Goal: Information Seeking & Learning: Learn about a topic

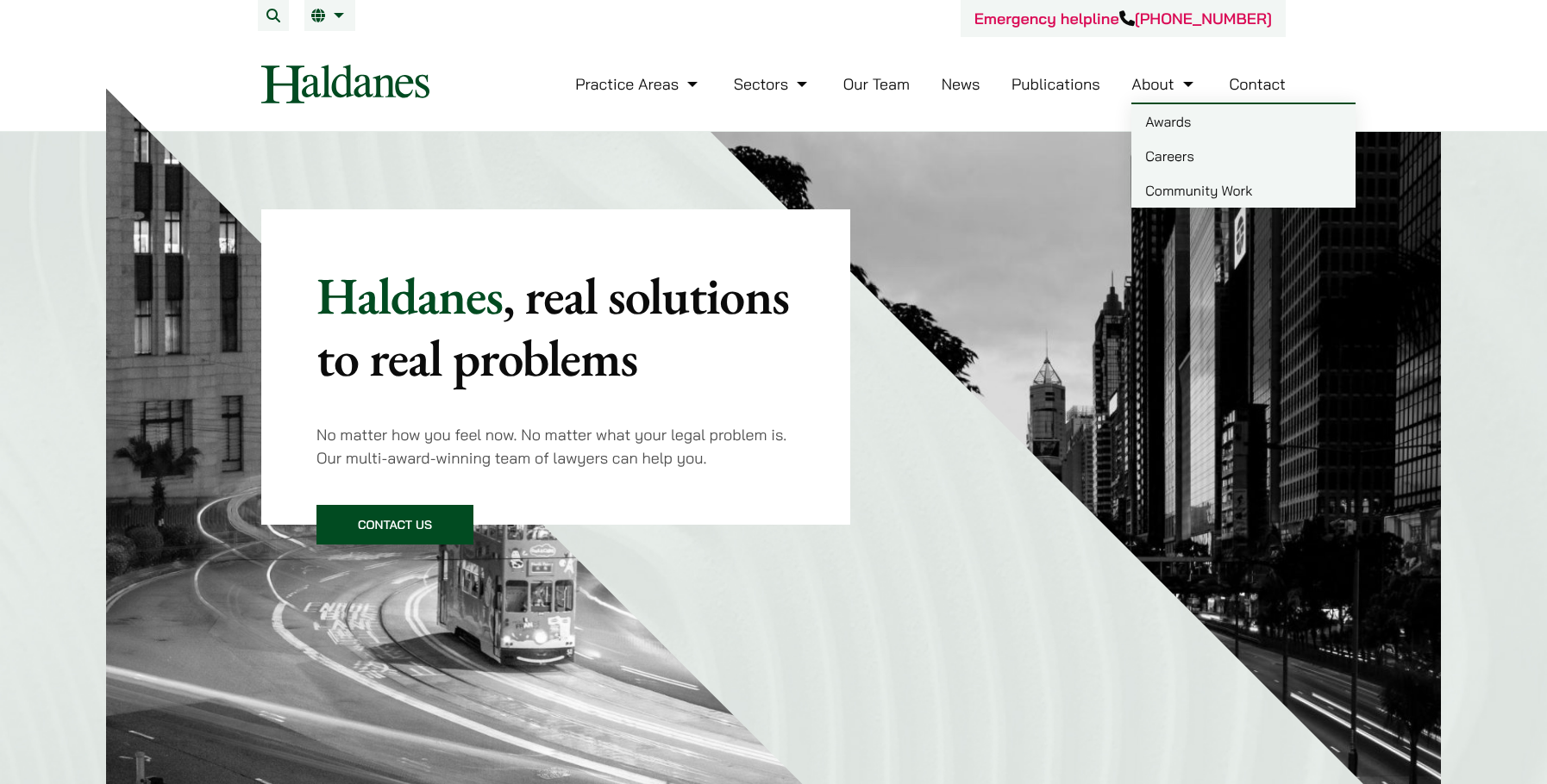
click at [1212, 150] on link "Careers" at bounding box center [1243, 156] width 224 height 35
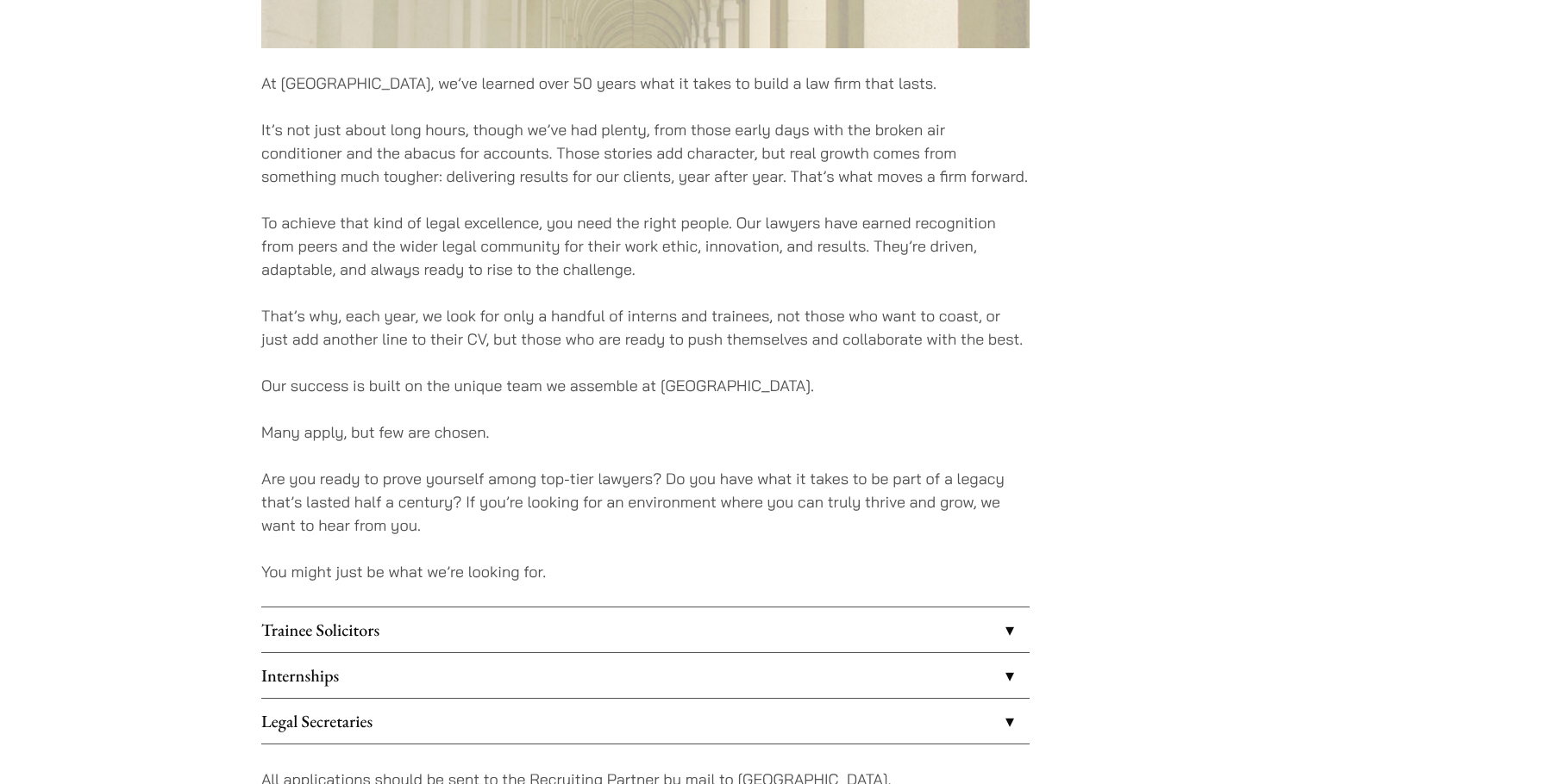
scroll to position [1034, 0]
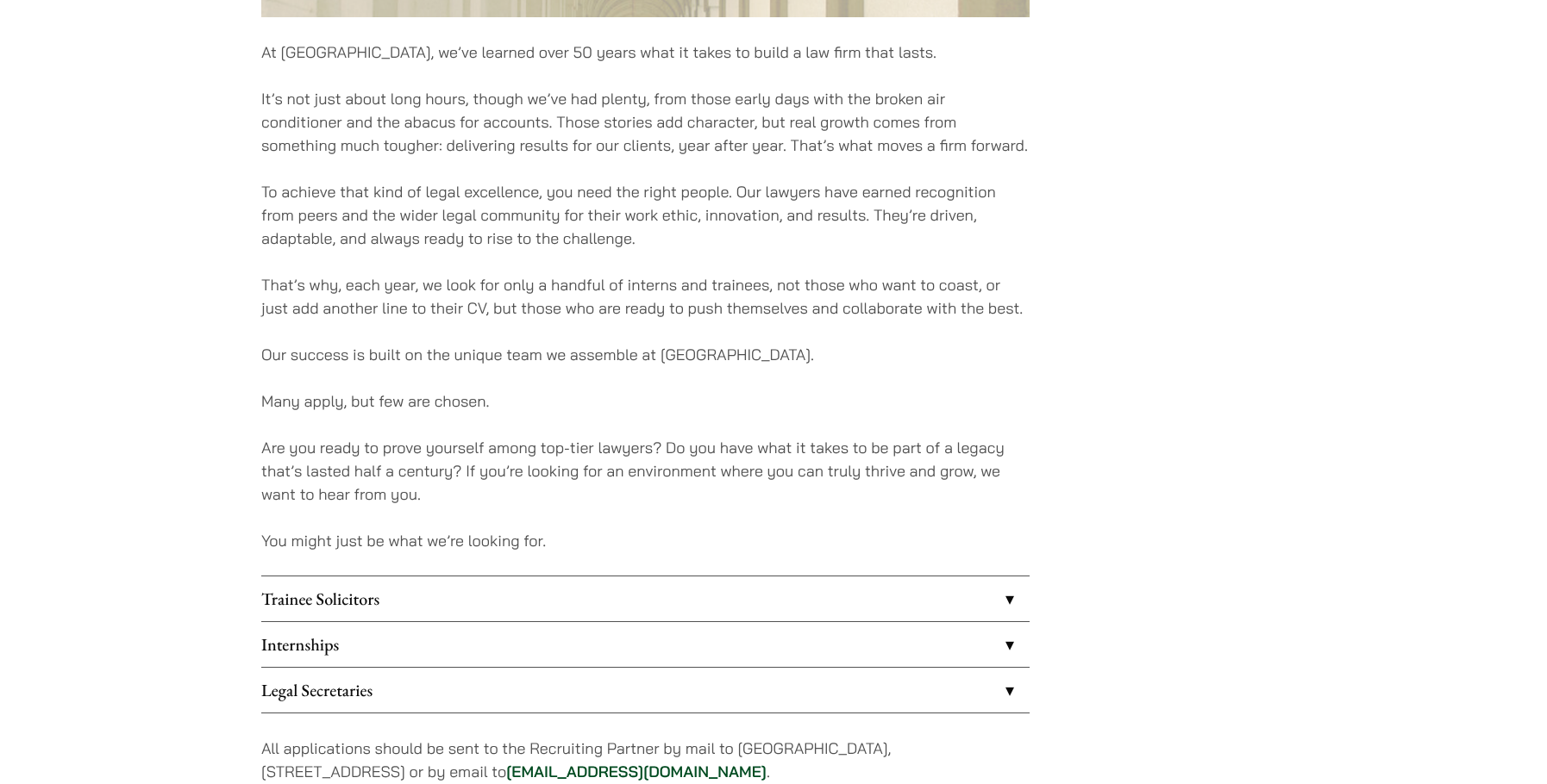
click at [384, 603] on link "Trainee Solicitors" at bounding box center [645, 598] width 769 height 45
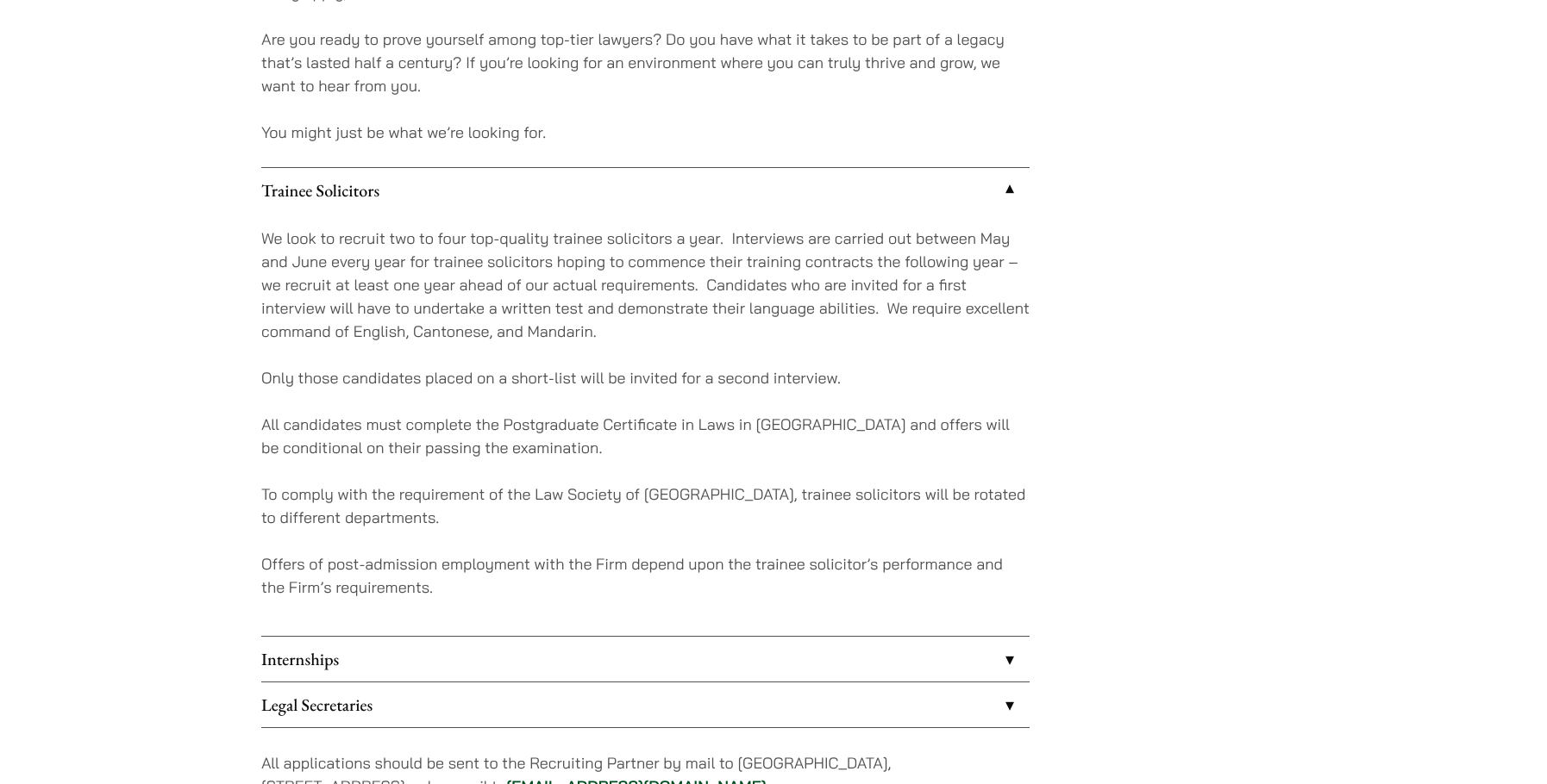
scroll to position [1551, 0]
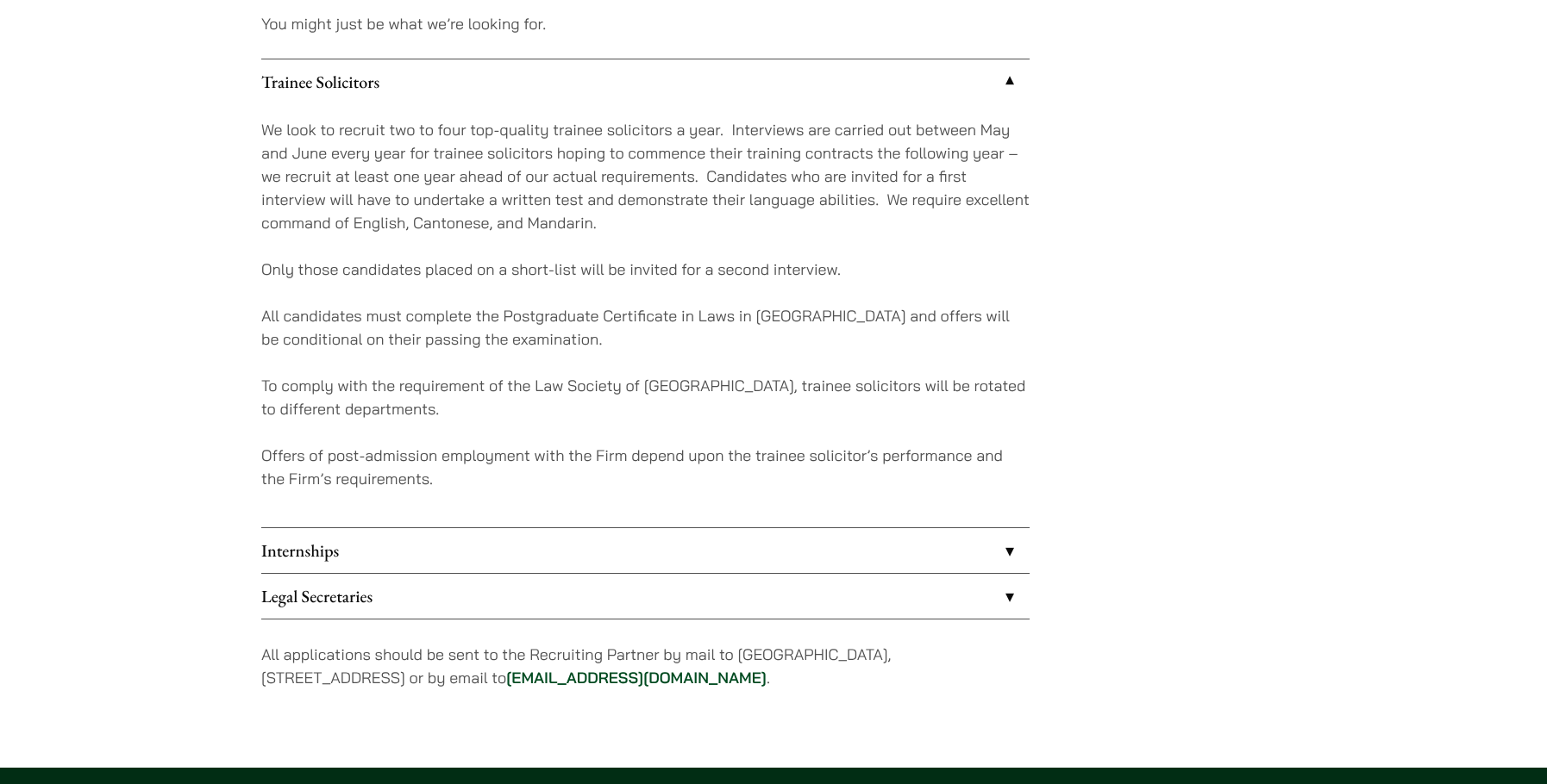
click at [349, 561] on link "Internships" at bounding box center [645, 550] width 769 height 45
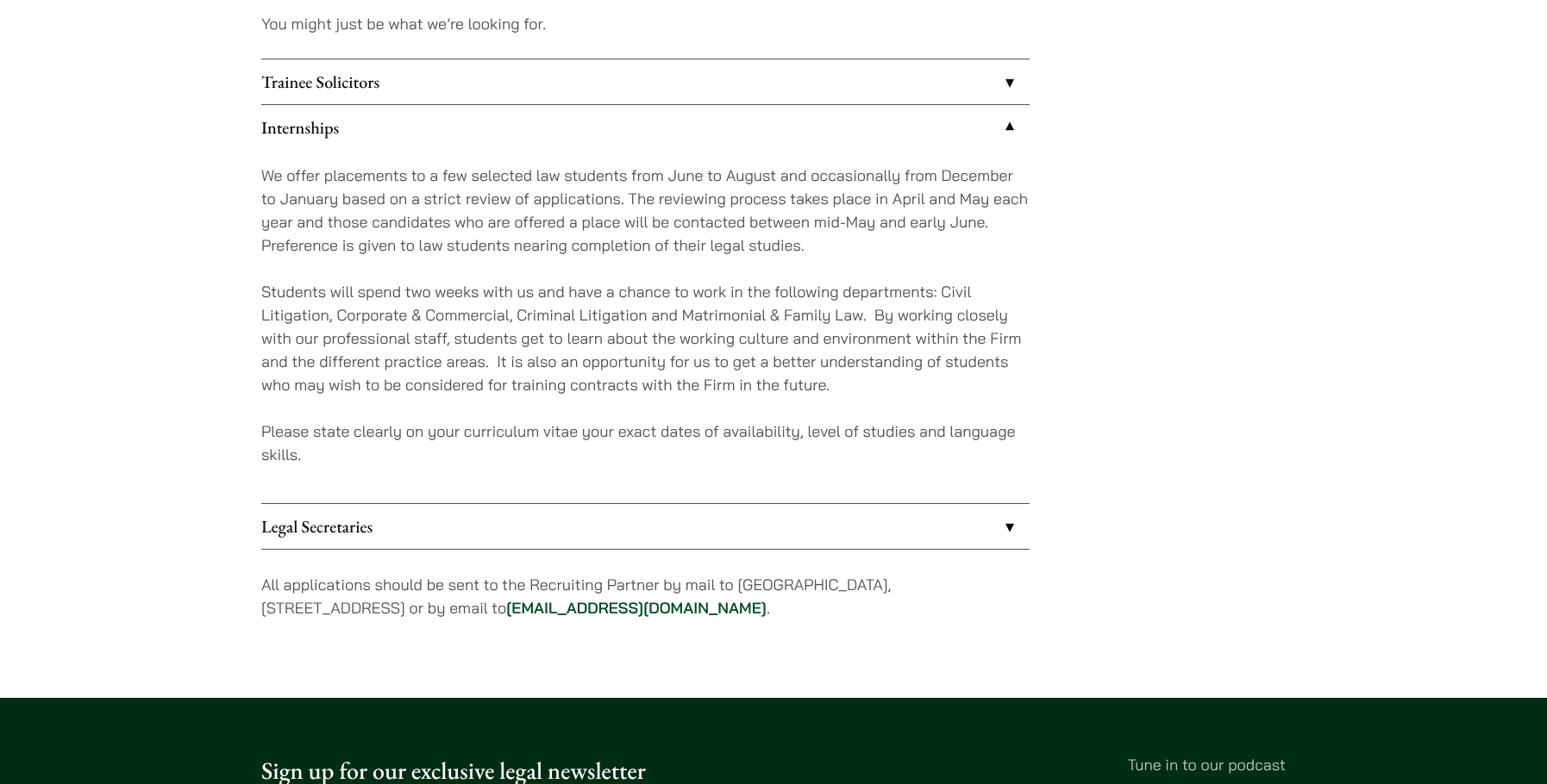
click at [367, 523] on link "Legal Secretaries" at bounding box center [645, 526] width 769 height 45
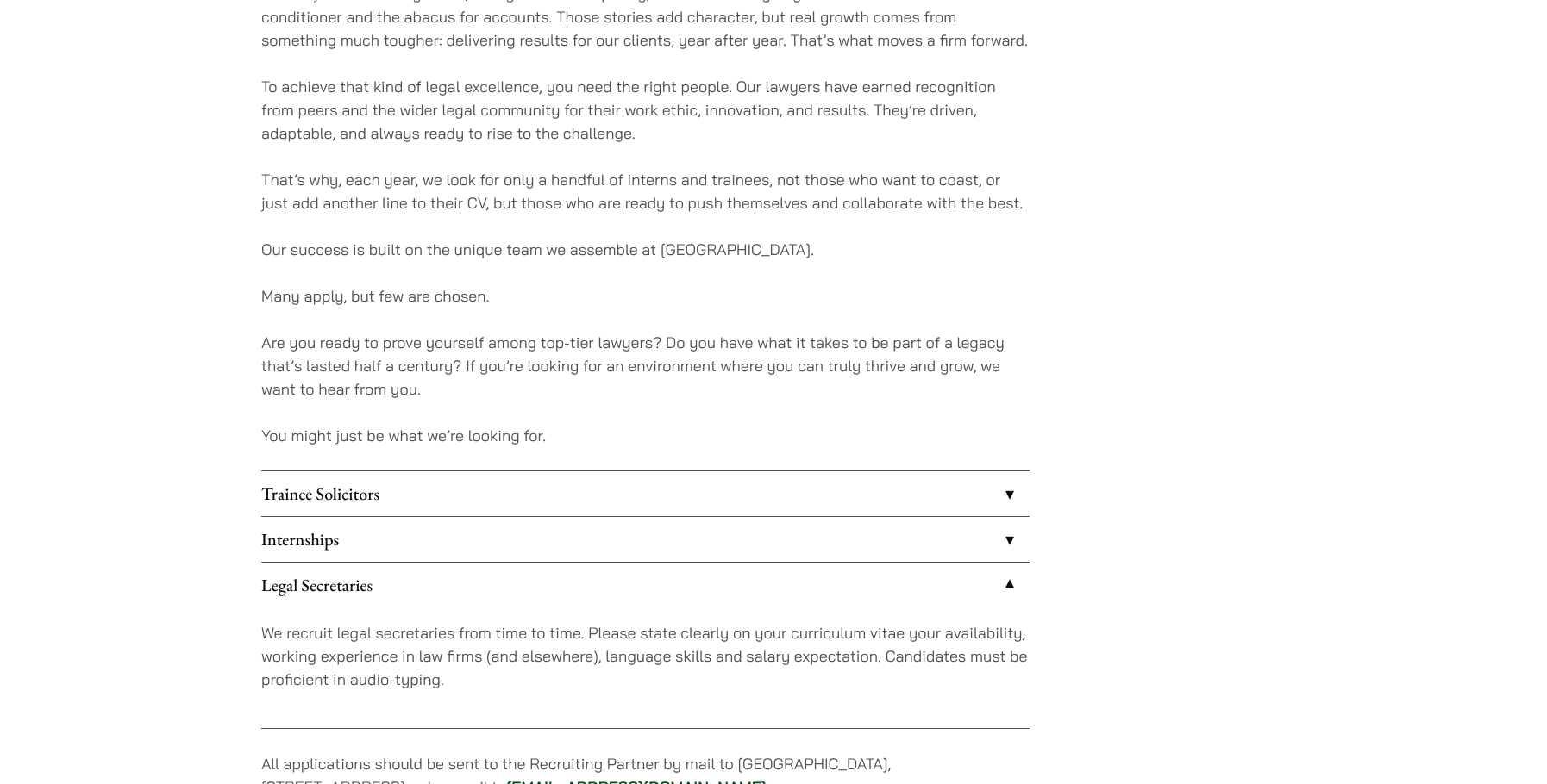
scroll to position [1120, 0]
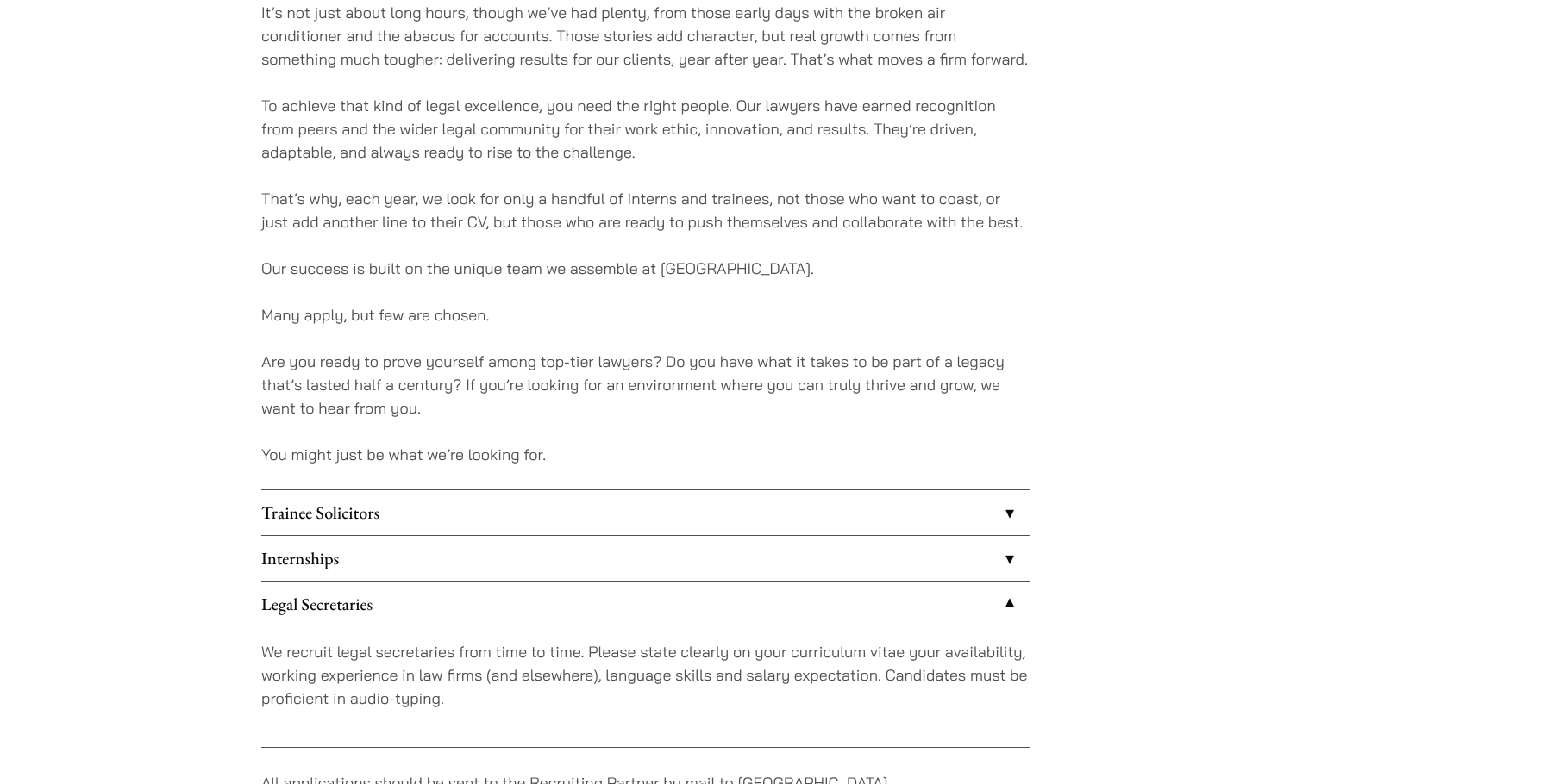
click at [371, 506] on link "Trainee Solicitors" at bounding box center [645, 512] width 769 height 45
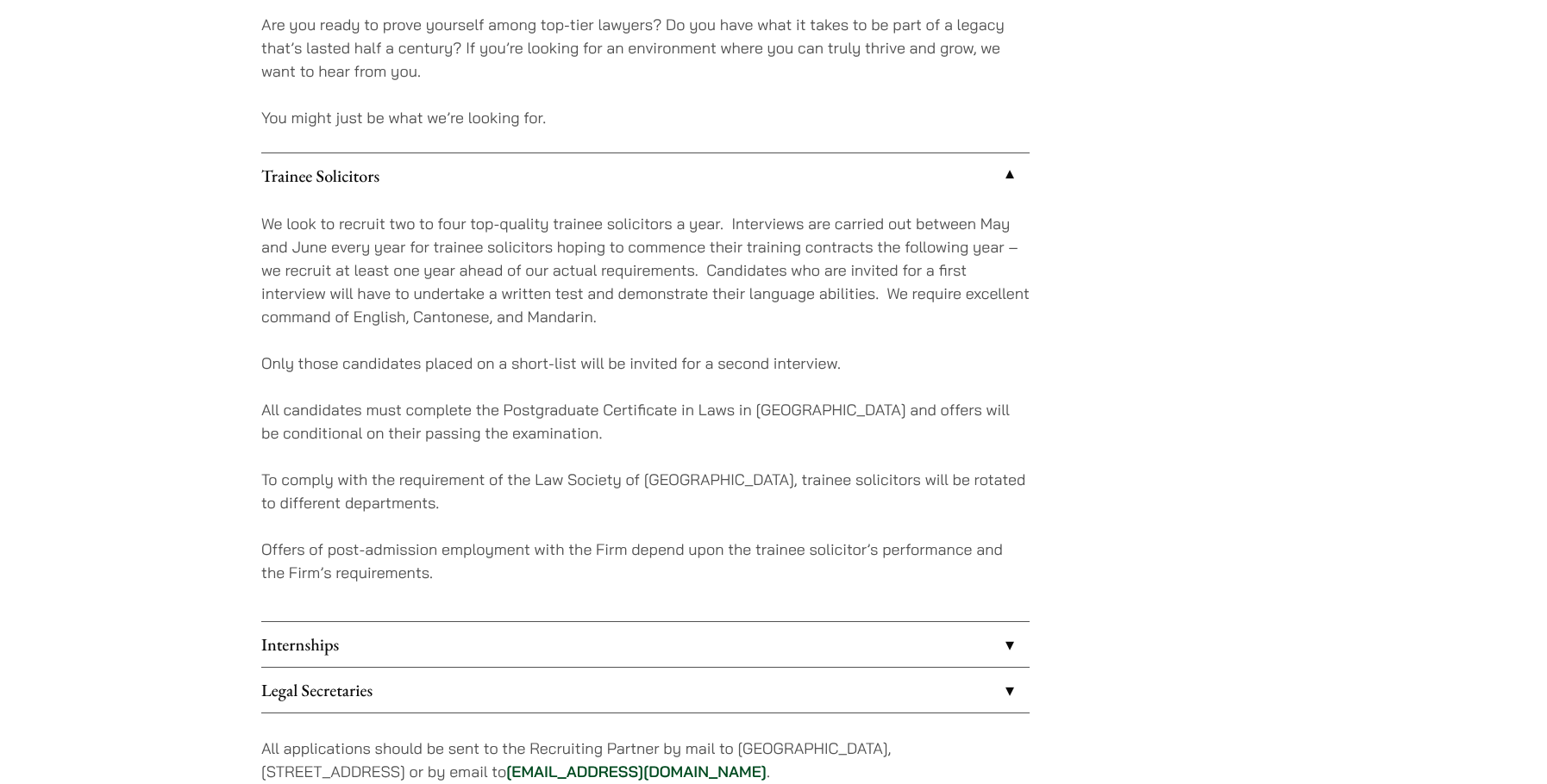
scroll to position [1465, 0]
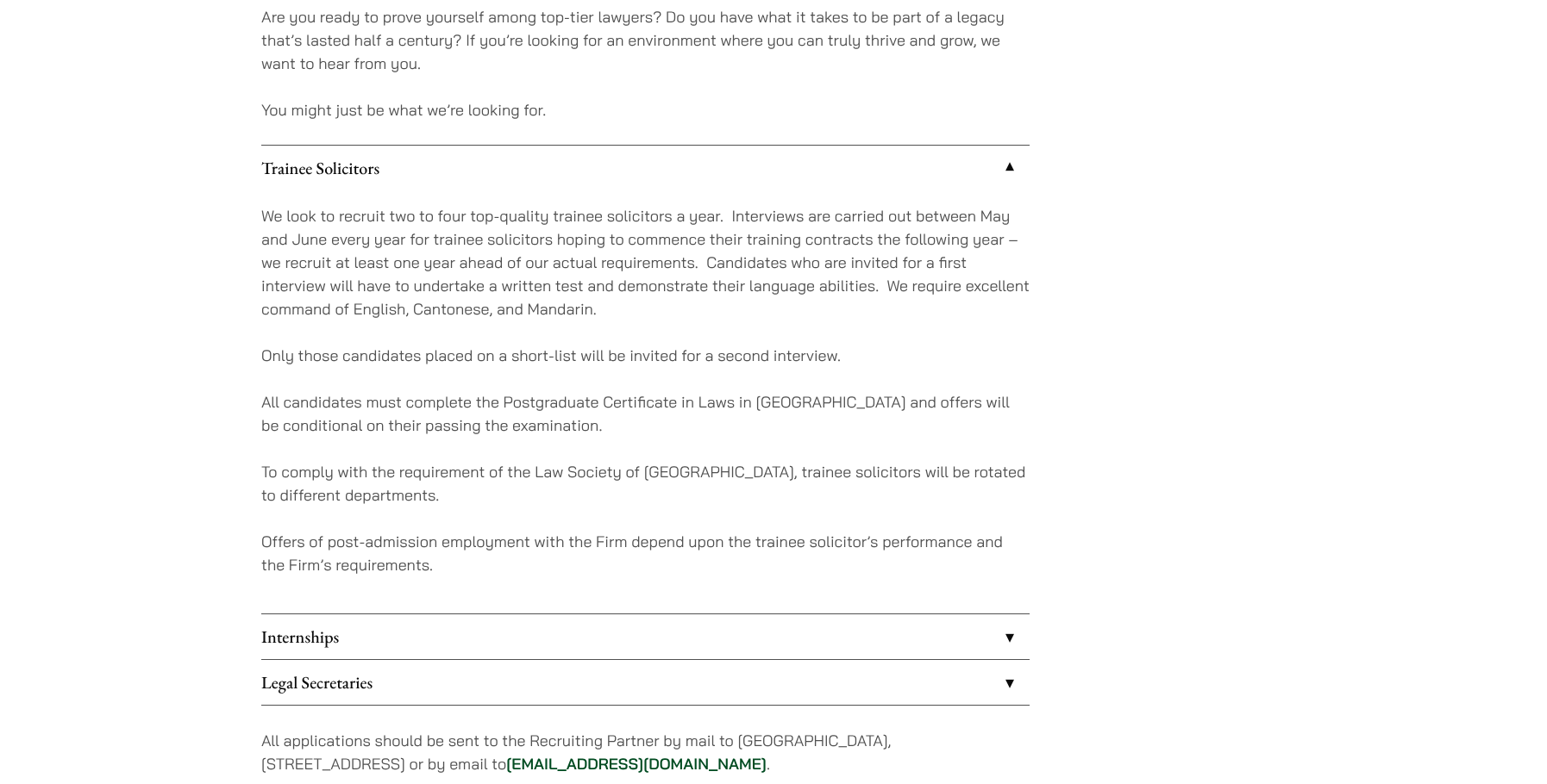
click at [529, 613] on div "We look to recruit two to four top-quality trainee solicitors a year. Interview…" at bounding box center [645, 402] width 769 height 423
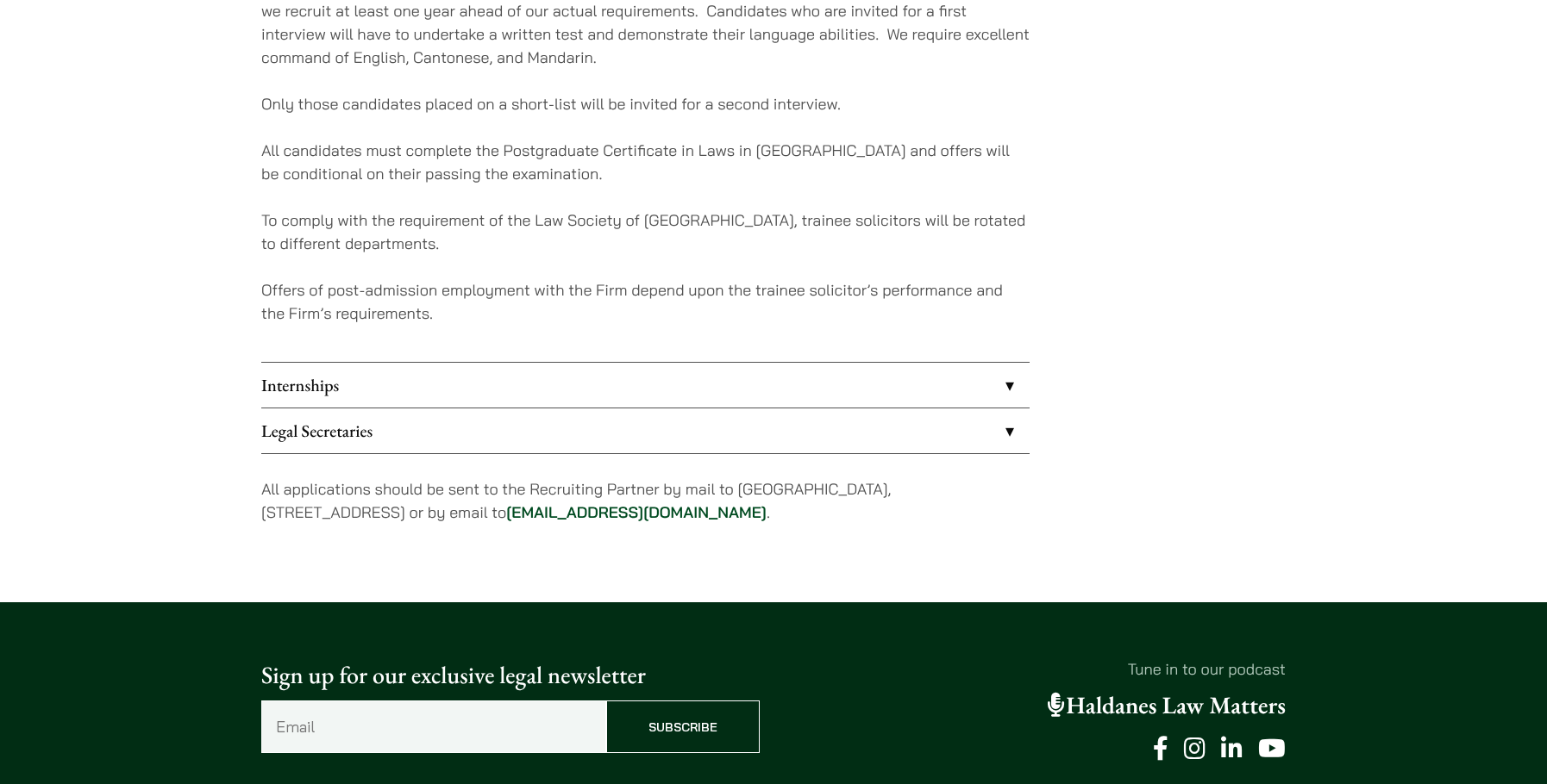
scroll to position [1723, 0]
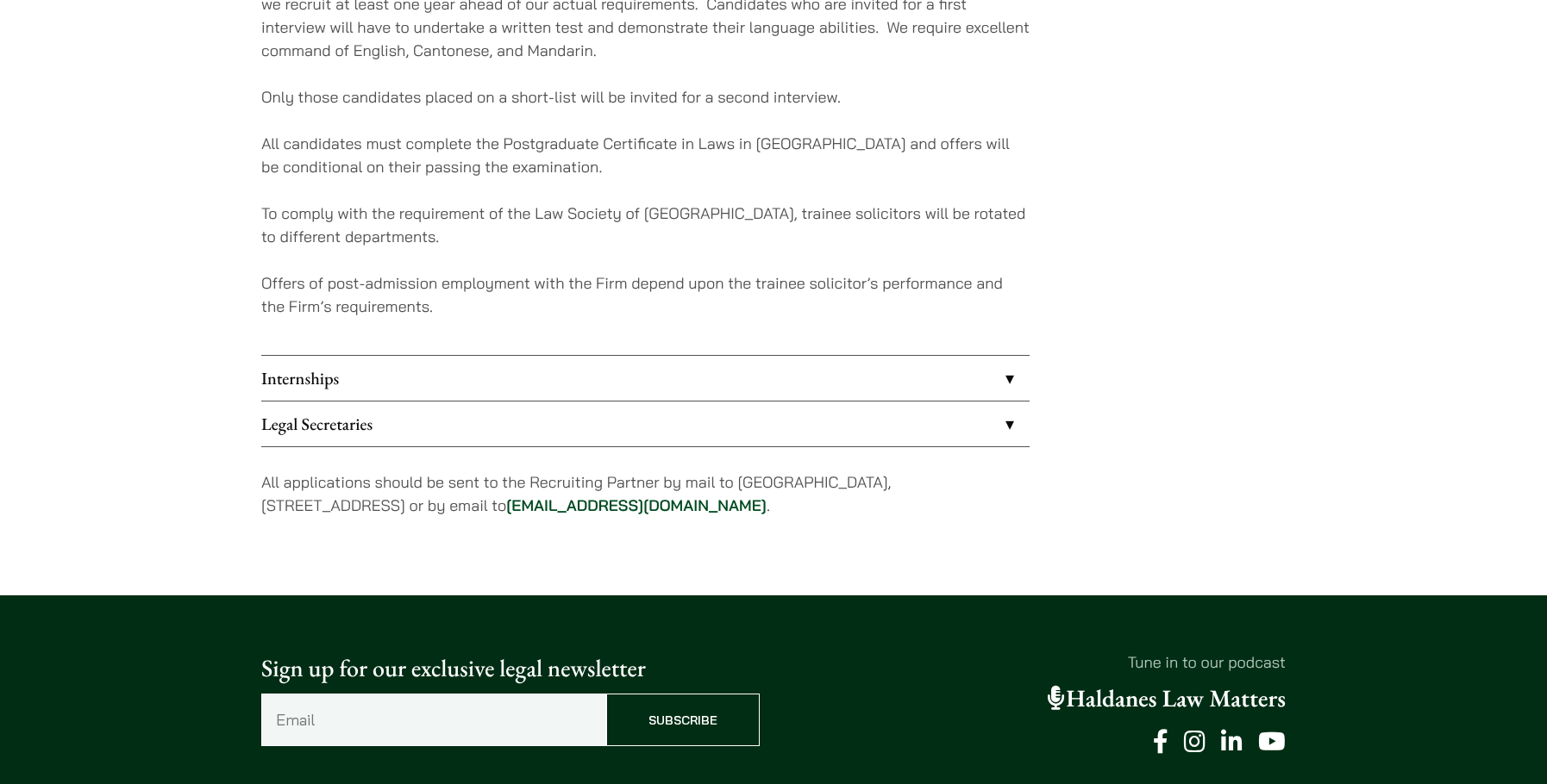
click at [402, 412] on link "Legal Secretaries" at bounding box center [645, 423] width 769 height 45
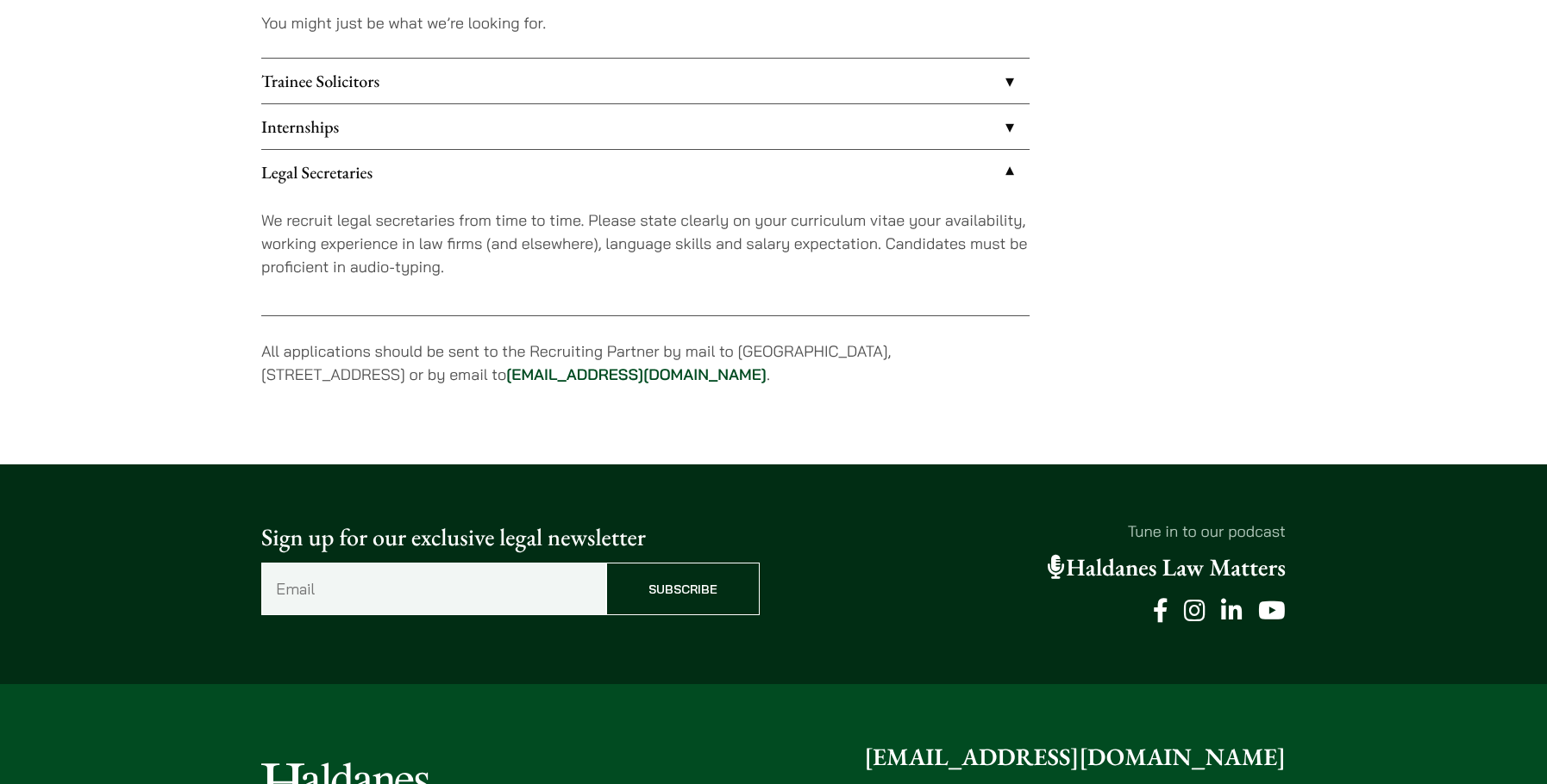
scroll to position [1518, 0]
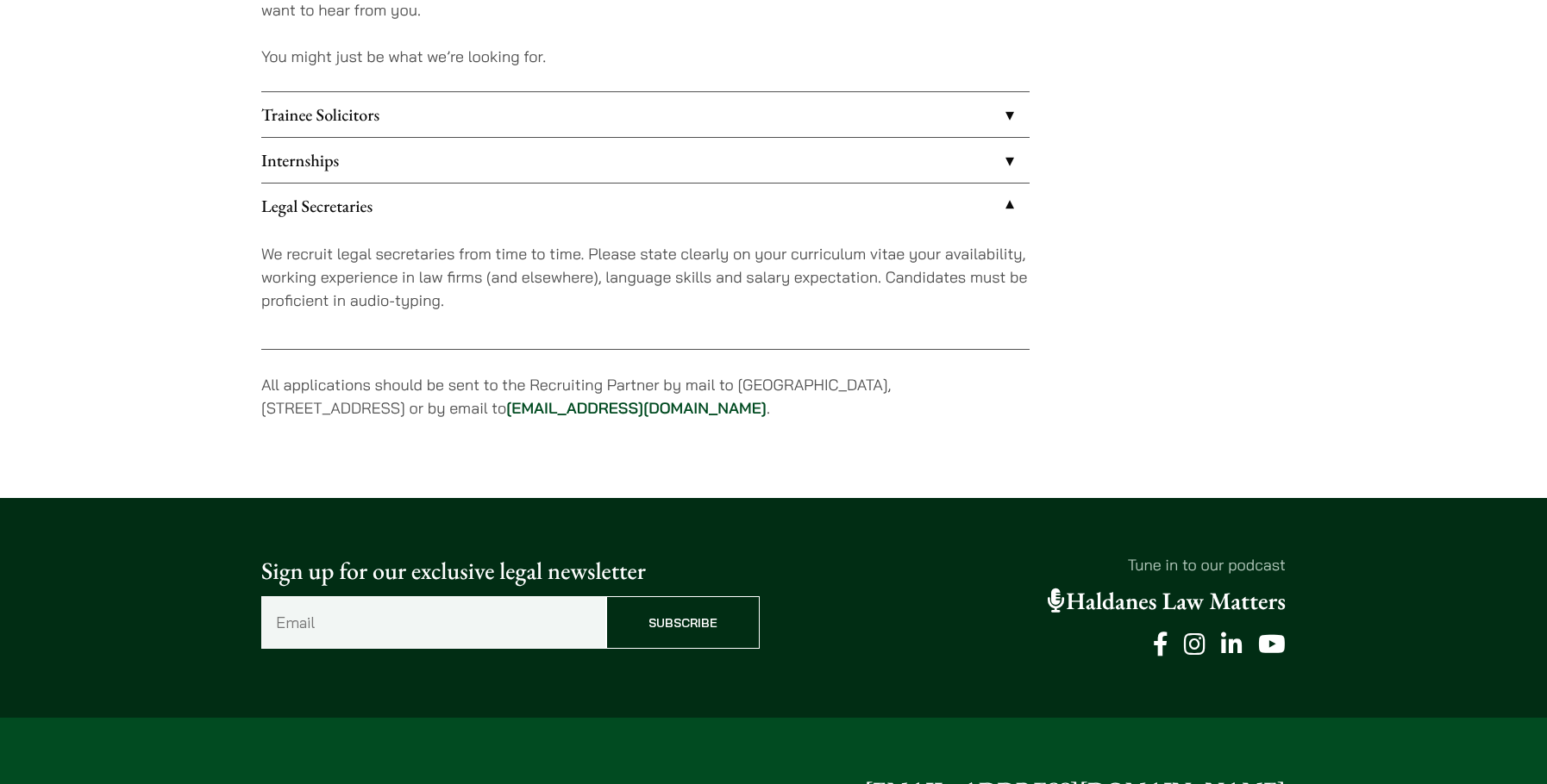
click at [390, 159] on link "Internships" at bounding box center [645, 160] width 769 height 45
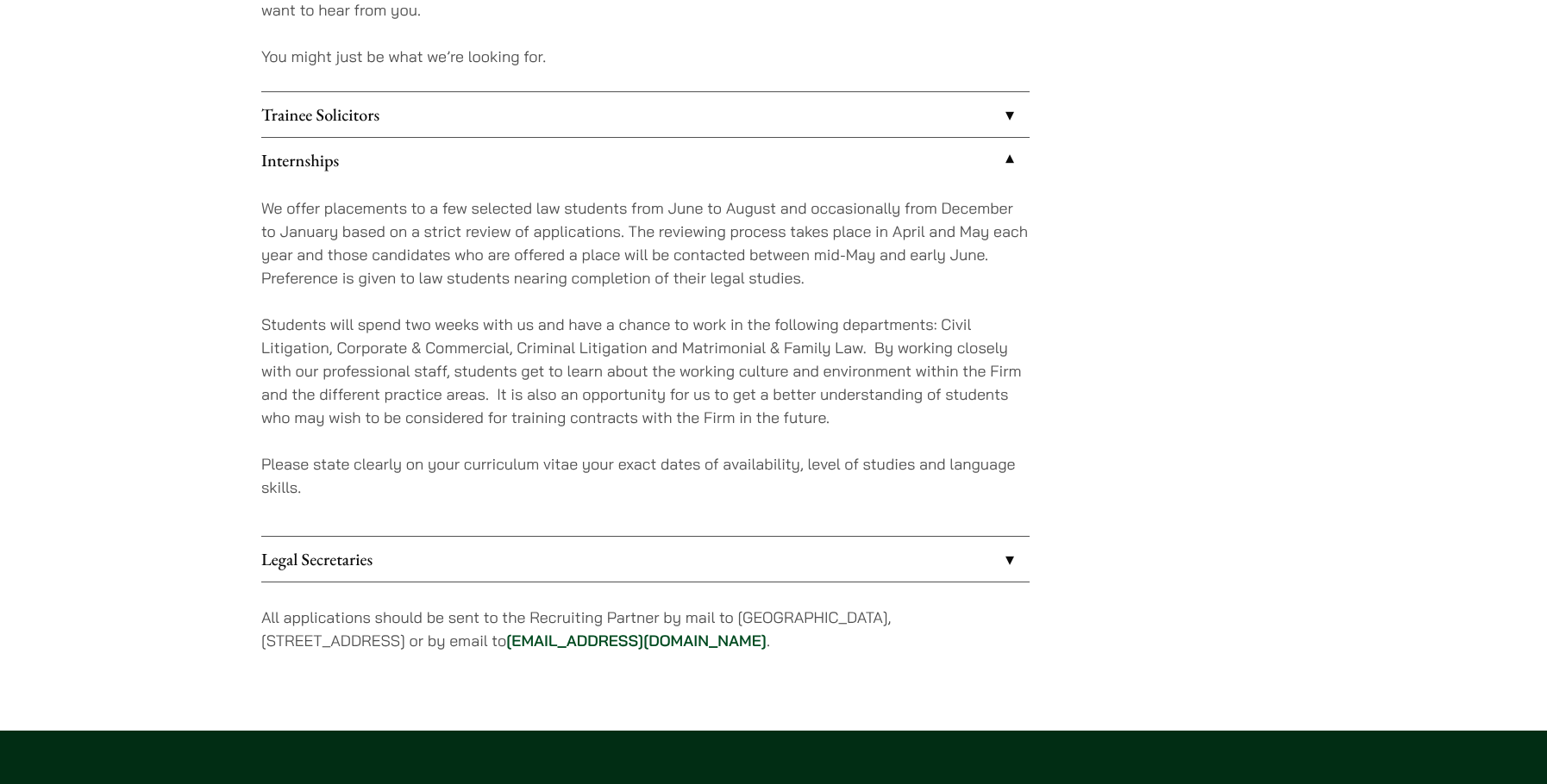
click at [432, 550] on link "Legal Secretaries" at bounding box center [645, 558] width 769 height 45
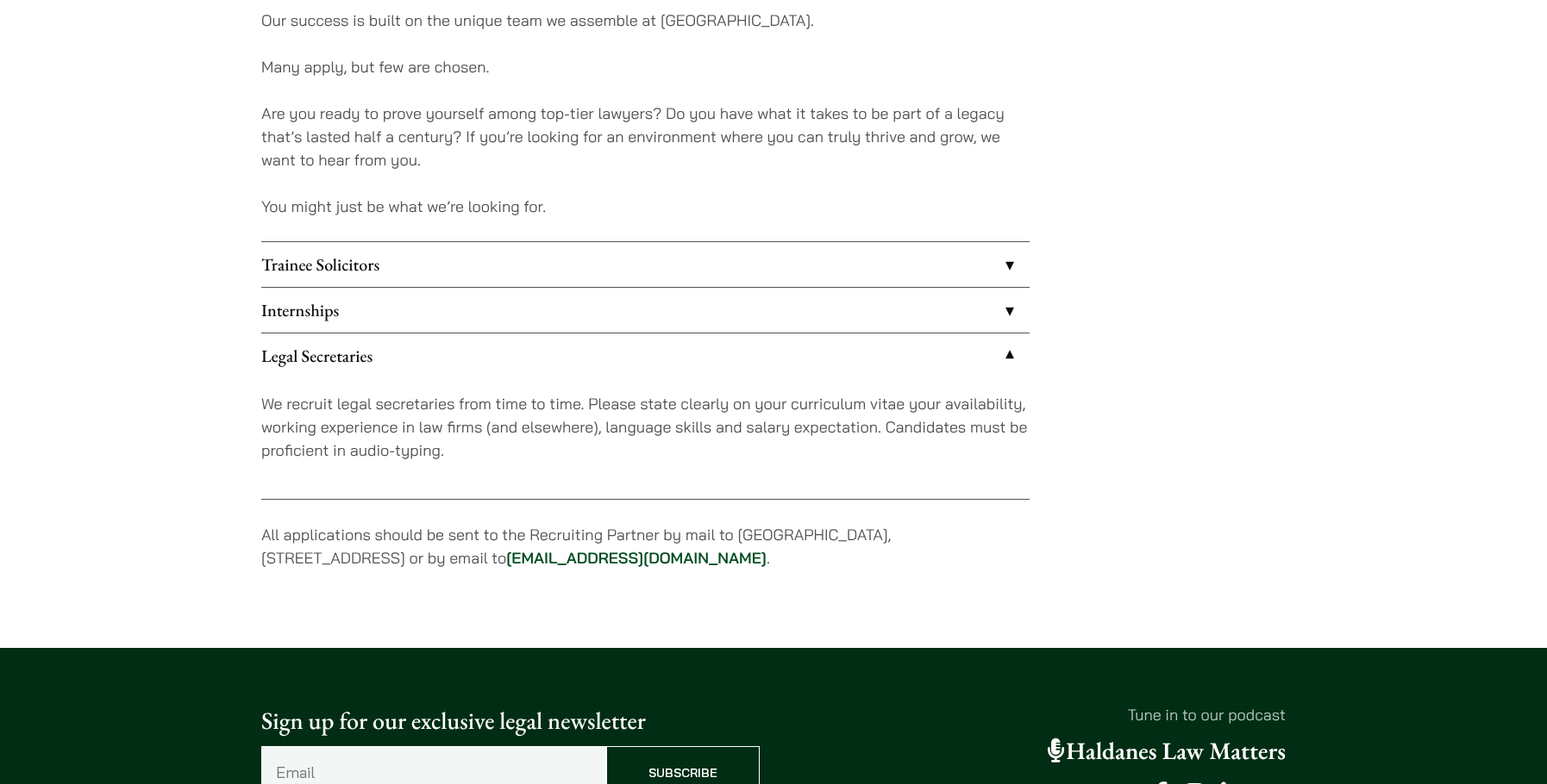
scroll to position [1346, 0]
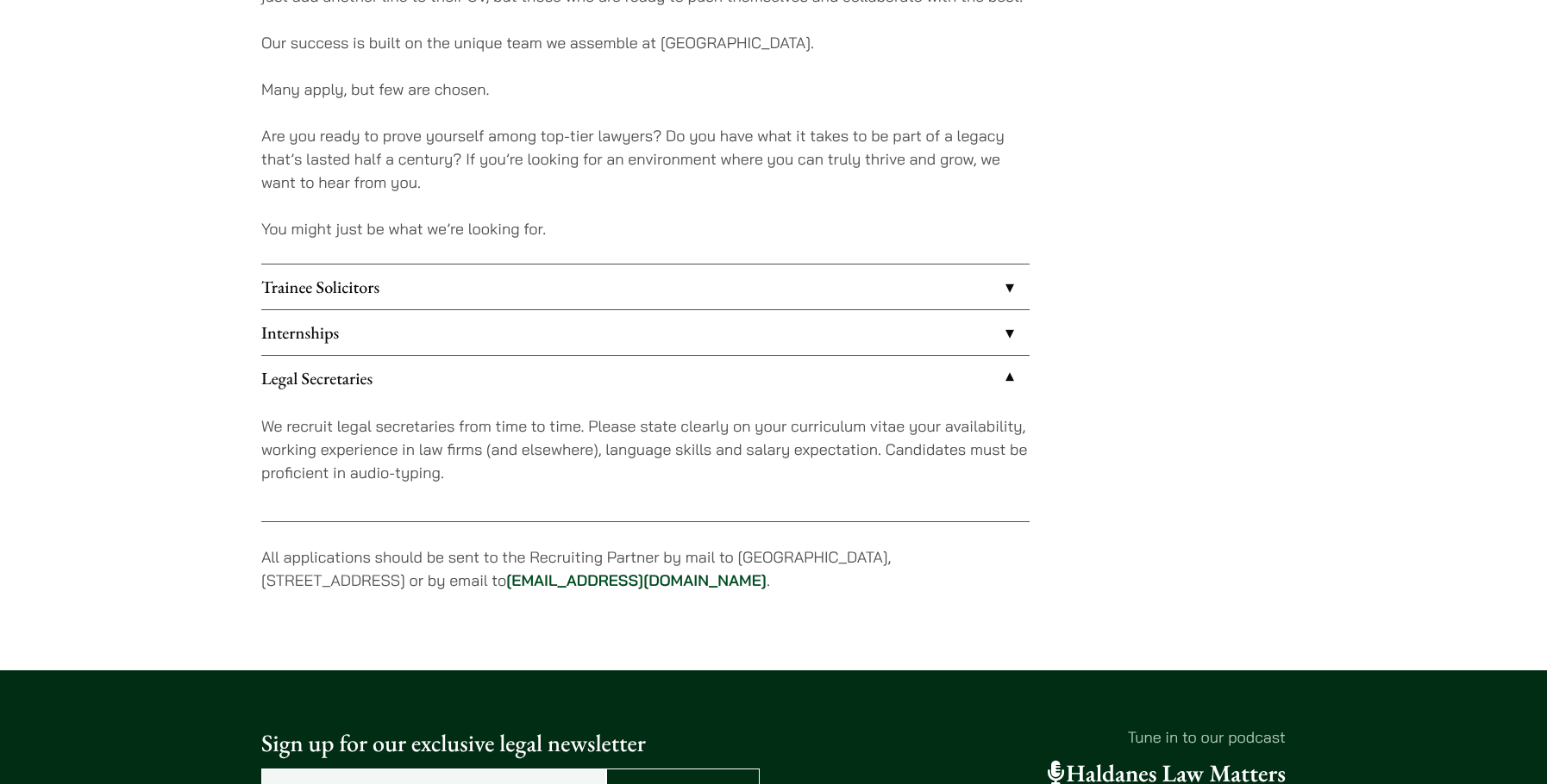
click at [367, 331] on link "Internships" at bounding box center [645, 332] width 769 height 45
